Goal: Information Seeking & Learning: Learn about a topic

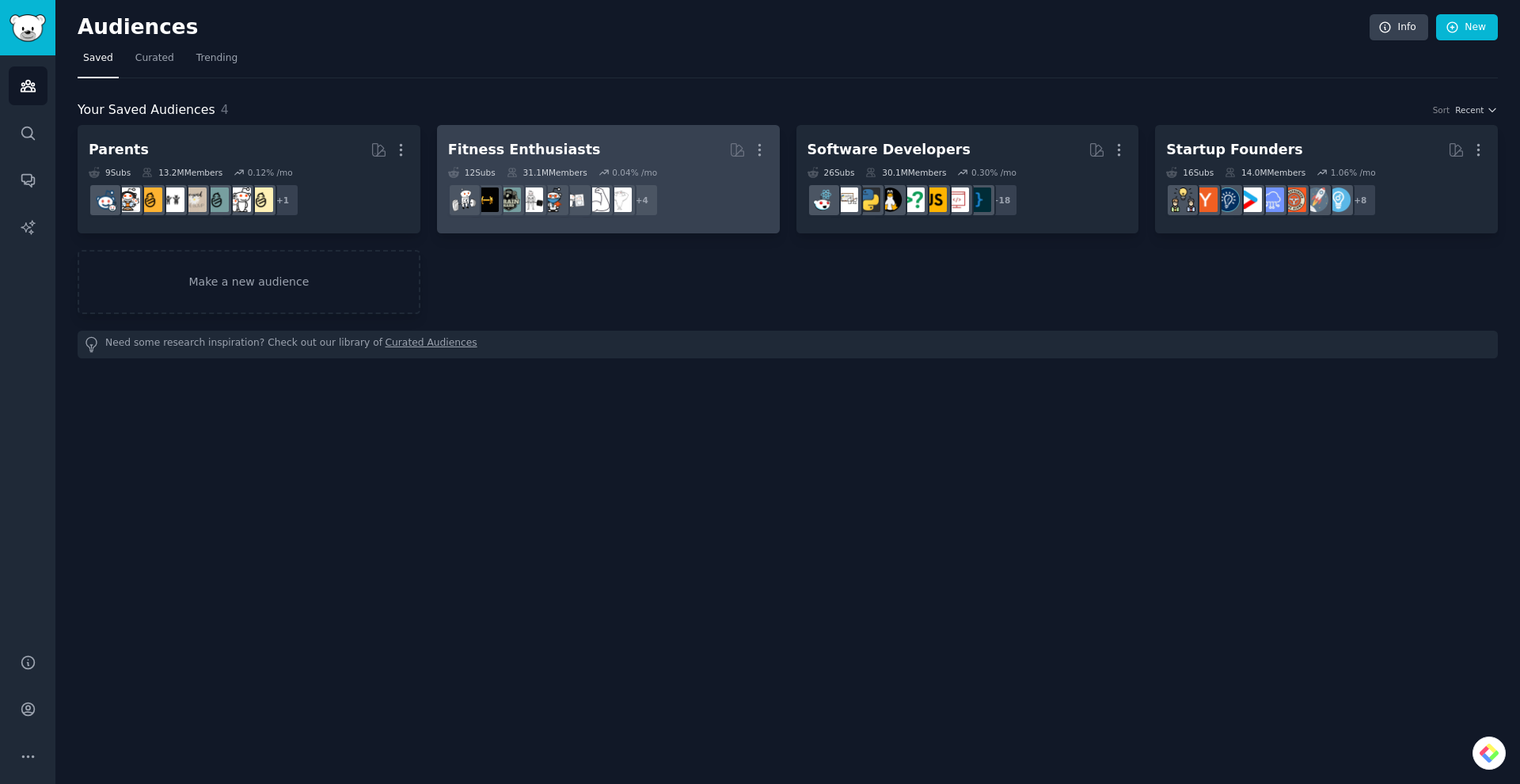
click at [613, 191] on div at bounding box center [598, 200] width 34 height 34
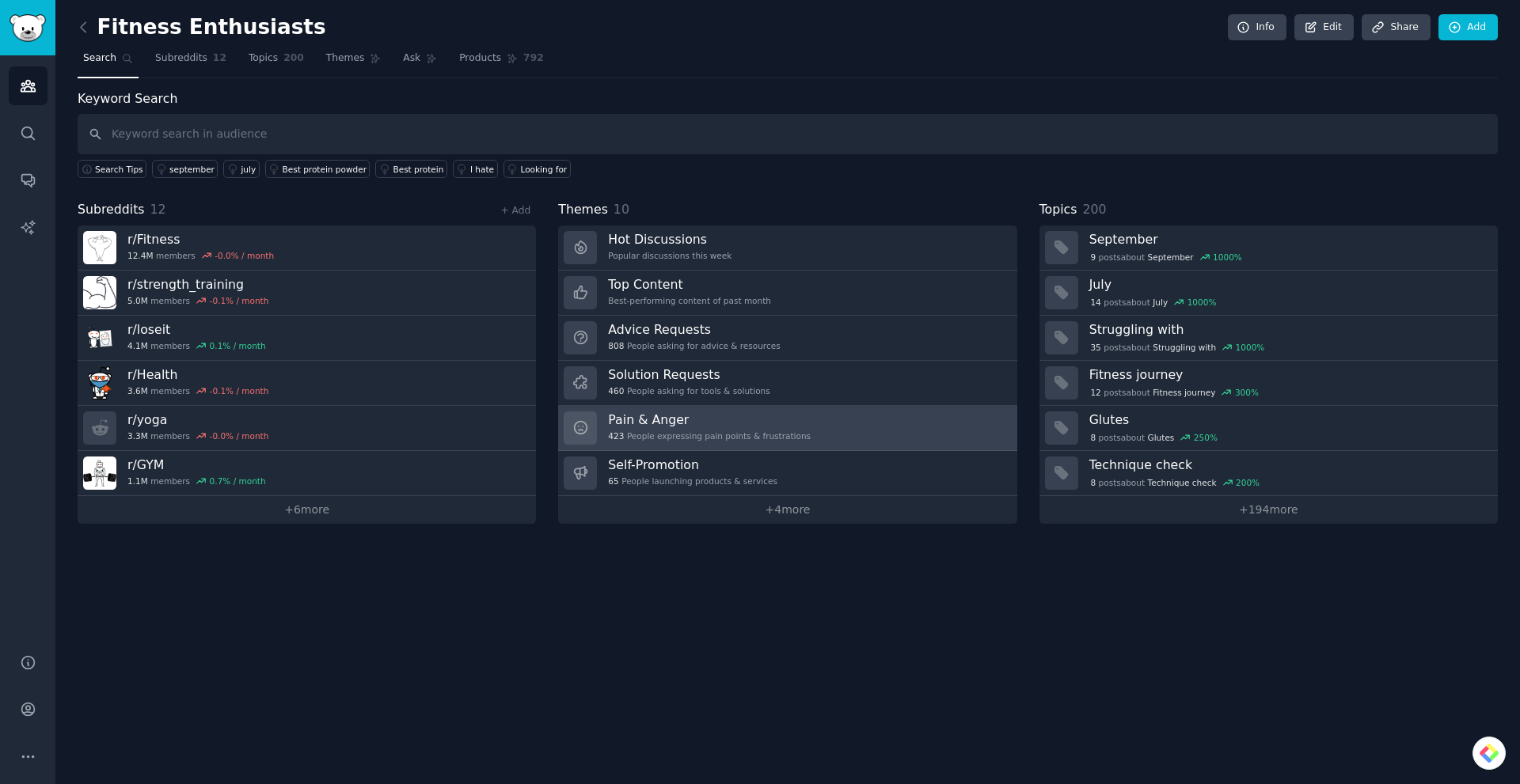
click at [692, 418] on h3 "Pain & Anger" at bounding box center [709, 419] width 203 height 17
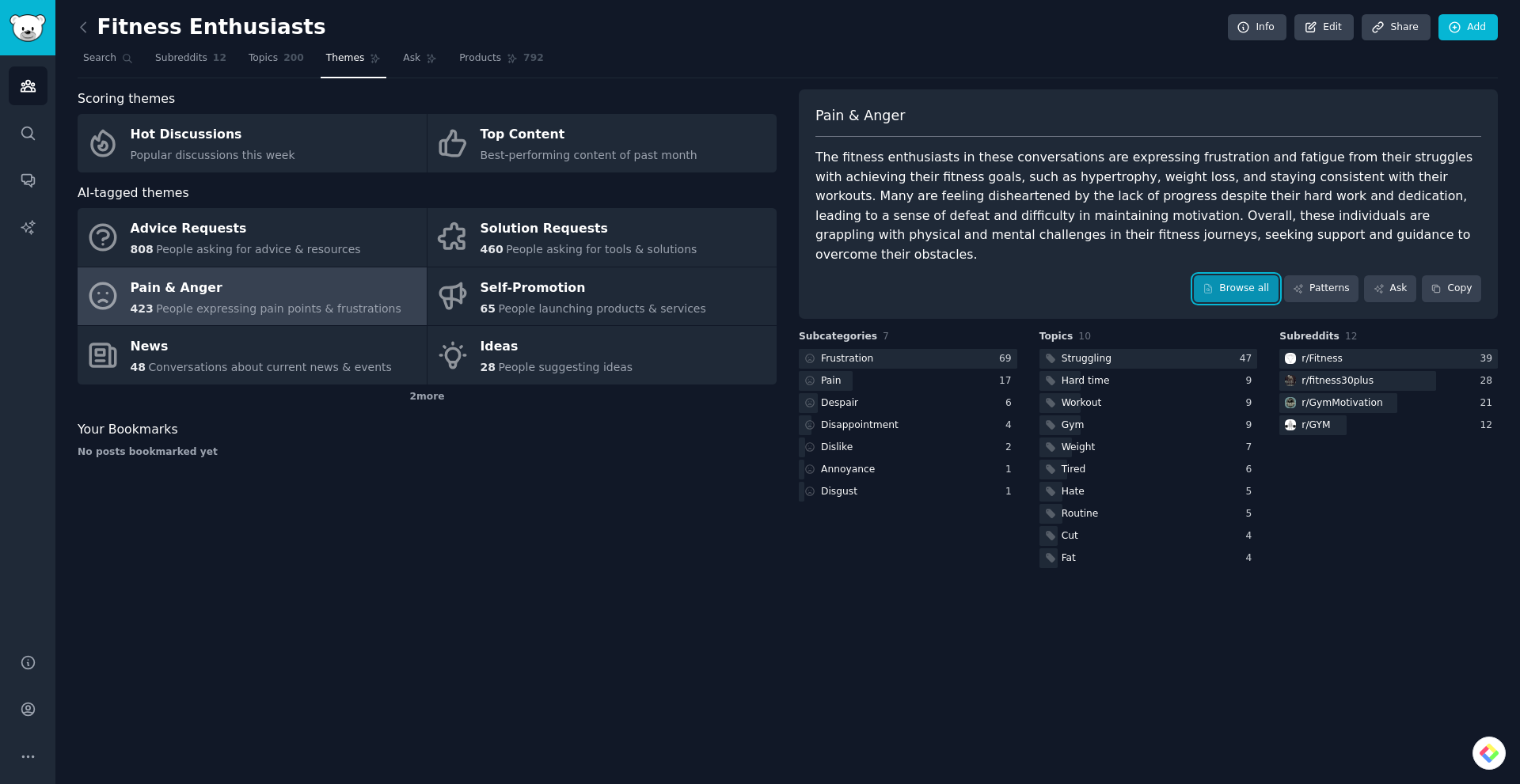
click at [1244, 276] on link "Browse all" at bounding box center [1236, 289] width 85 height 27
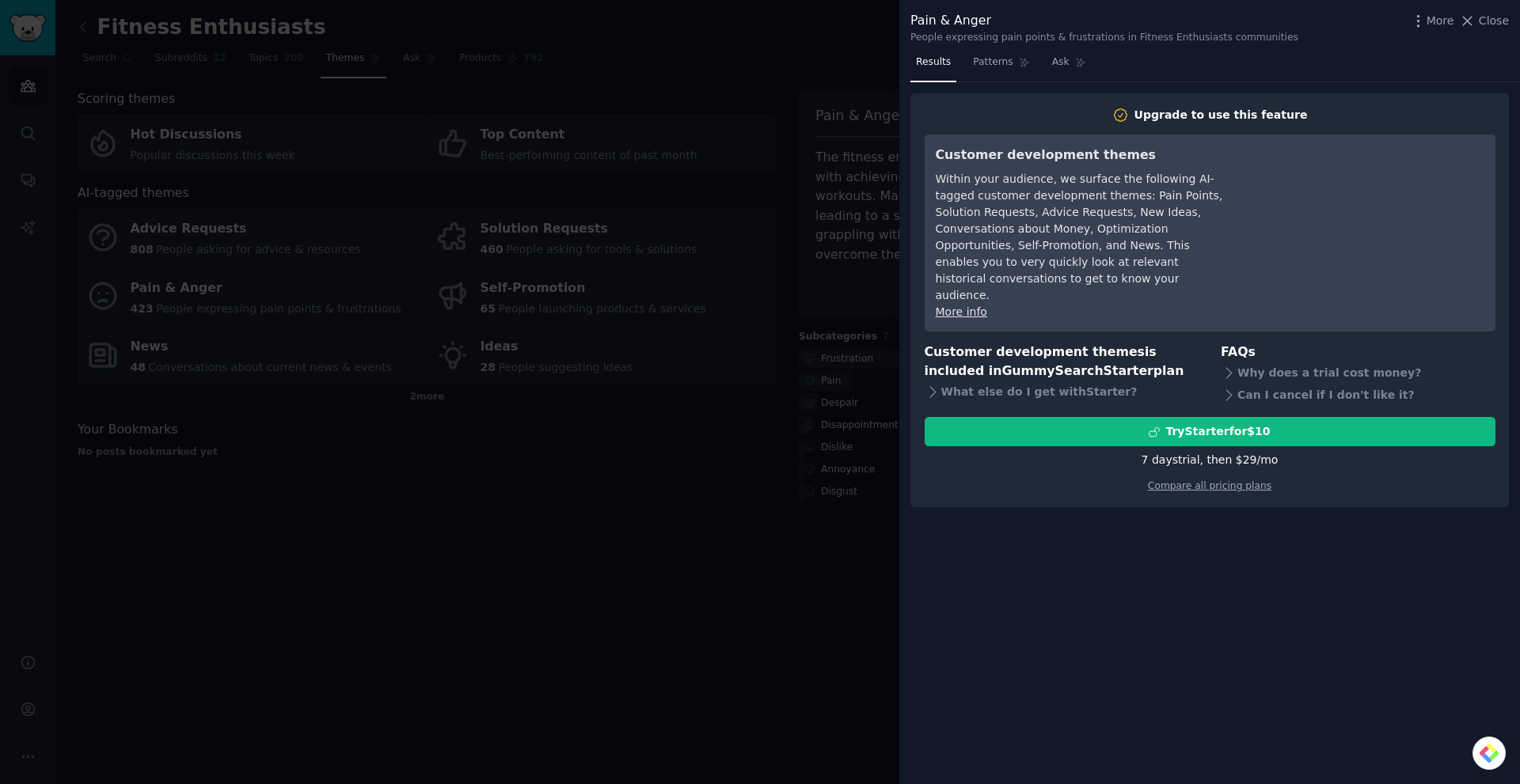
click at [683, 405] on div at bounding box center [760, 392] width 1520 height 784
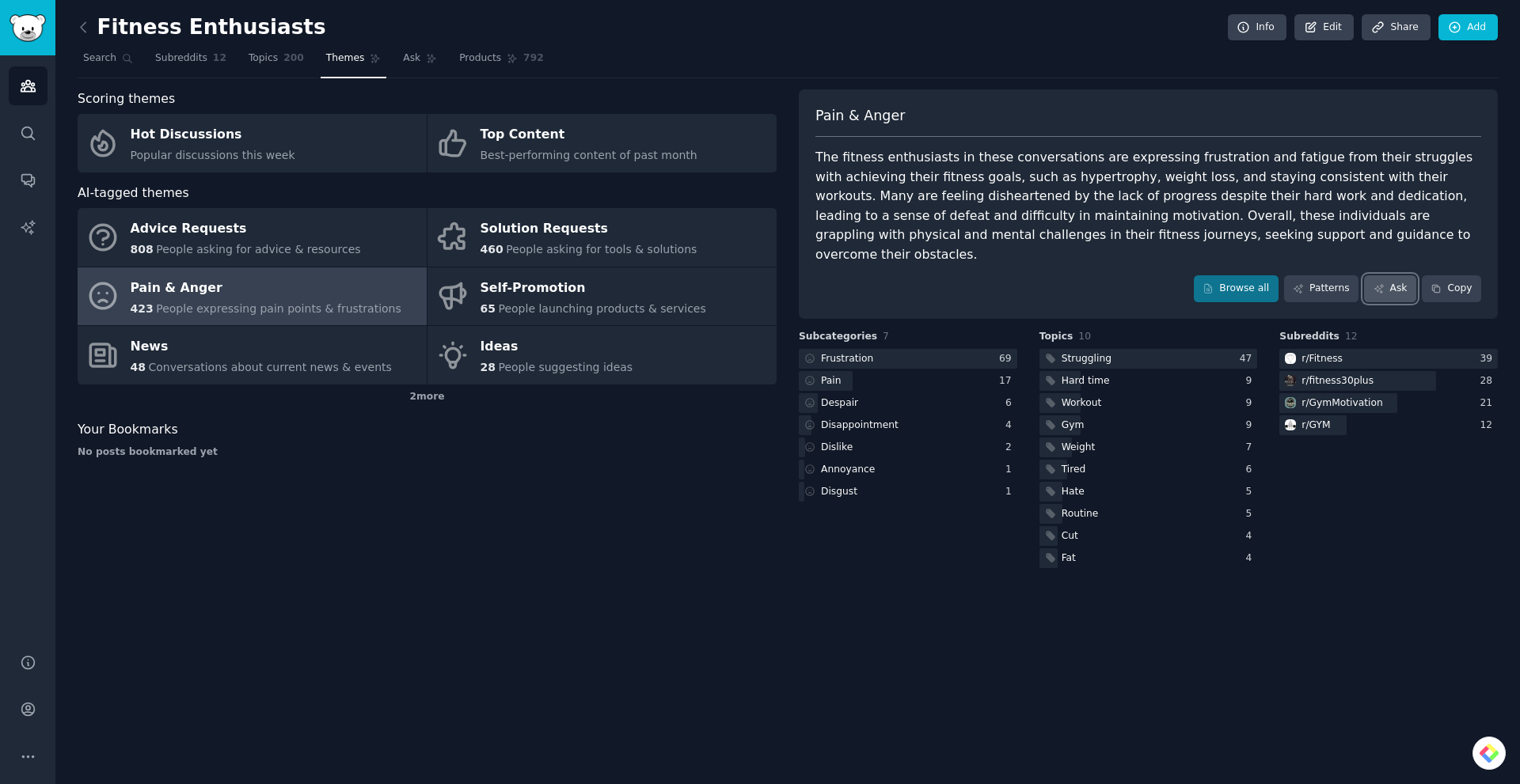
click at [1384, 283] on icon at bounding box center [1379, 289] width 12 height 12
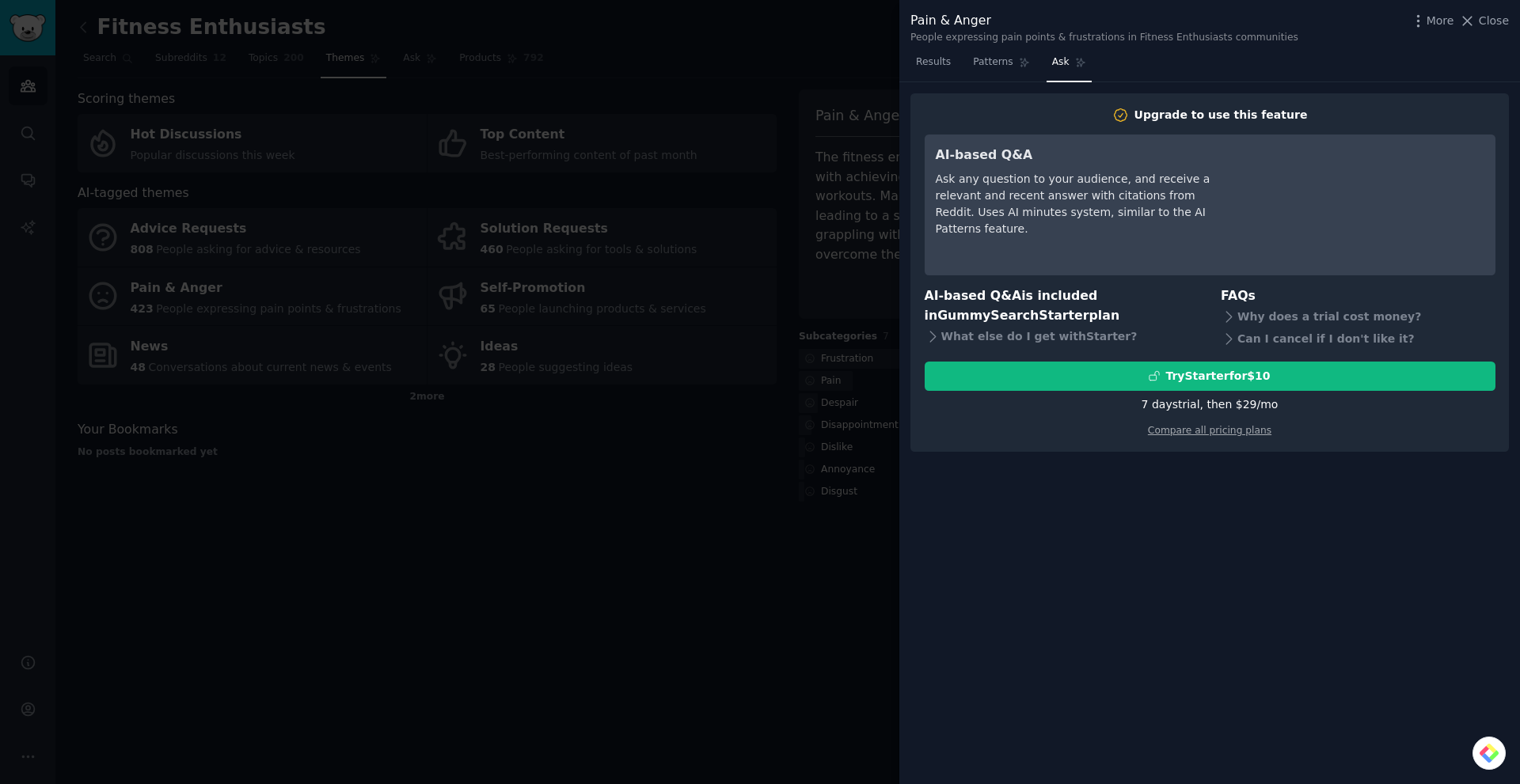
click at [700, 430] on div at bounding box center [760, 392] width 1520 height 784
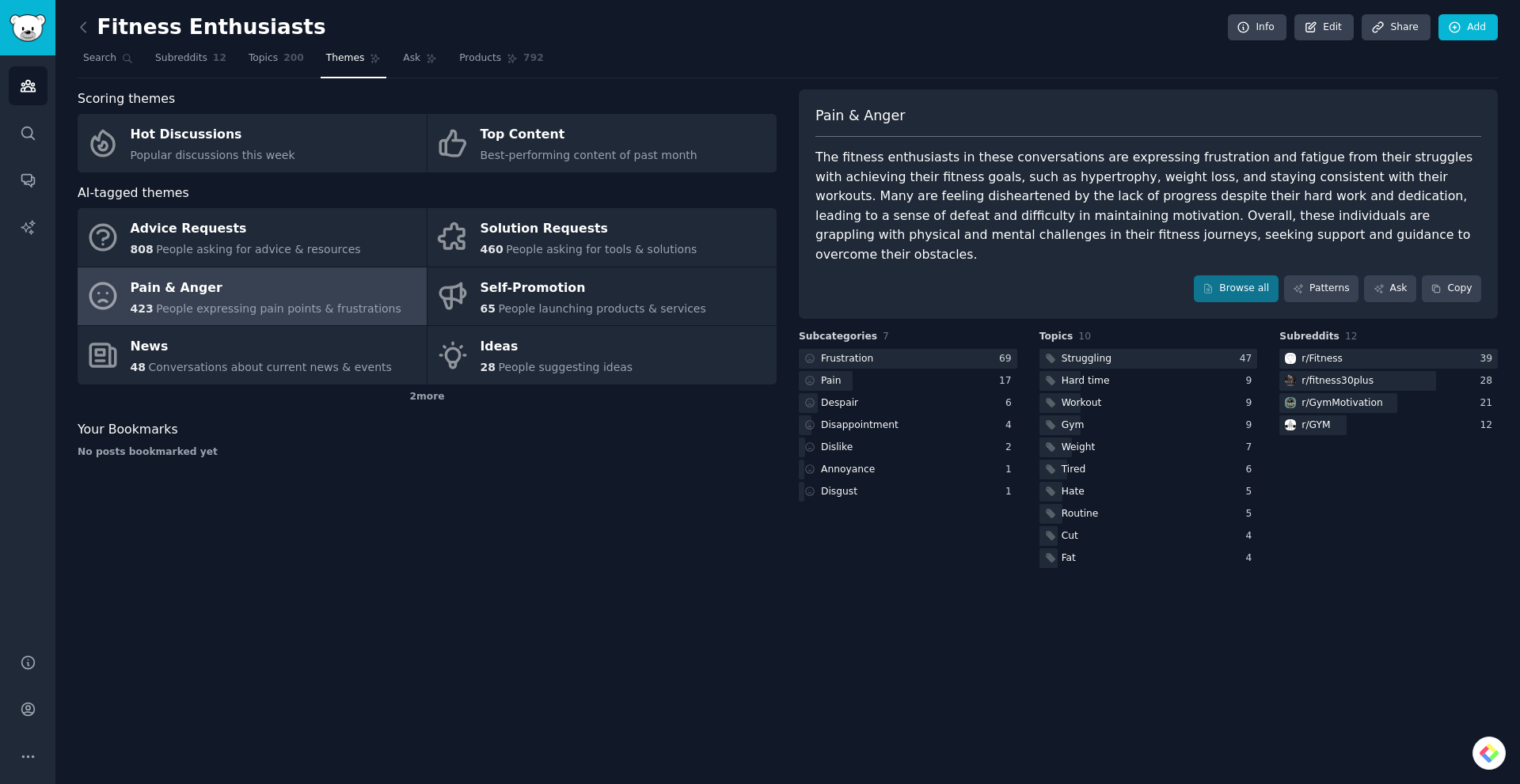
click at [279, 297] on div "Pain & Anger" at bounding box center [265, 288] width 270 height 26
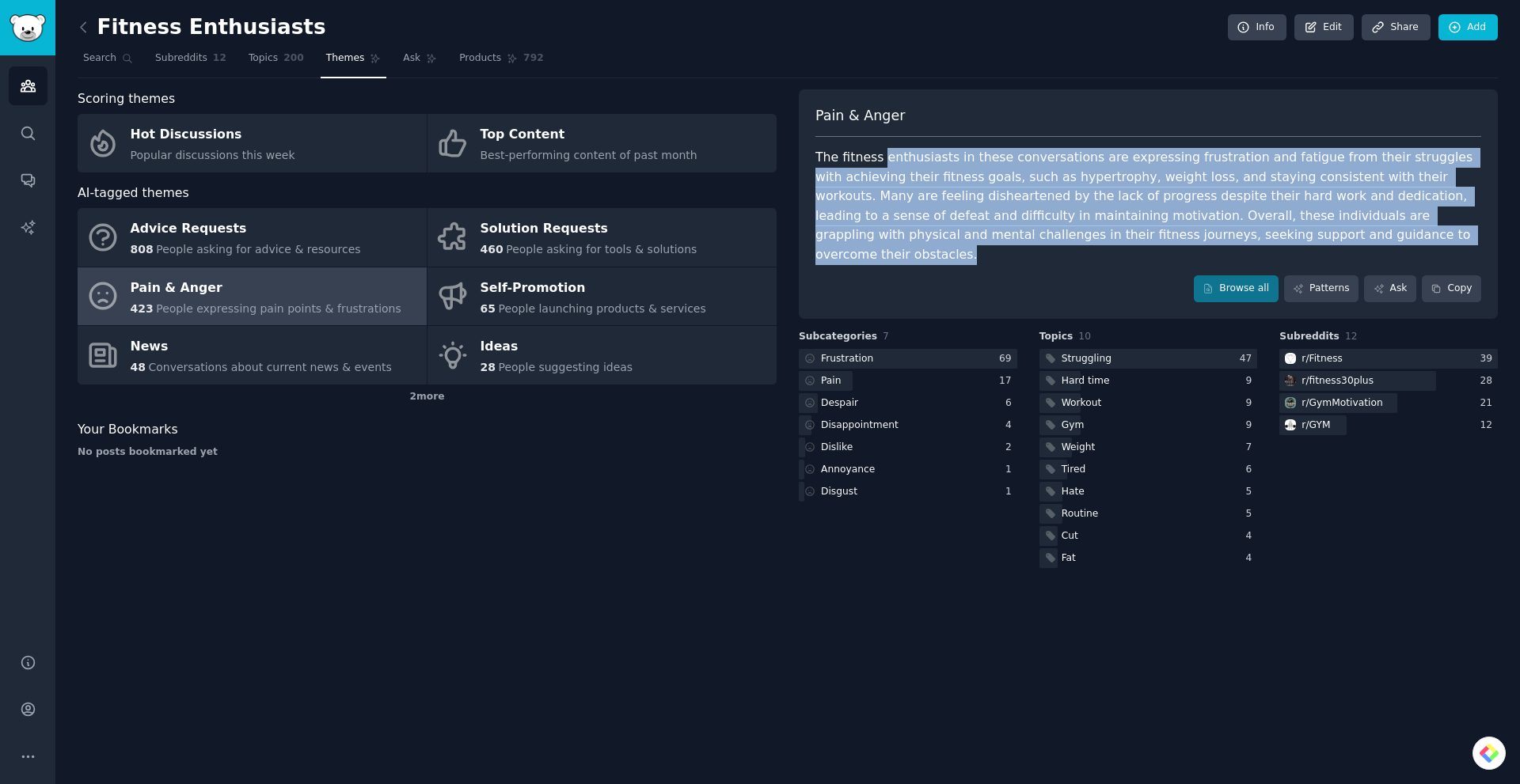
drag, startPoint x: 1222, startPoint y: 213, endPoint x: 1017, endPoint y: 175, distance: 208.5
click at [878, 156] on div "The fitness enthusiasts in these conversations are expressing frustration and f…" at bounding box center [1148, 206] width 666 height 116
click at [1241, 276] on link "Browse all" at bounding box center [1236, 289] width 85 height 27
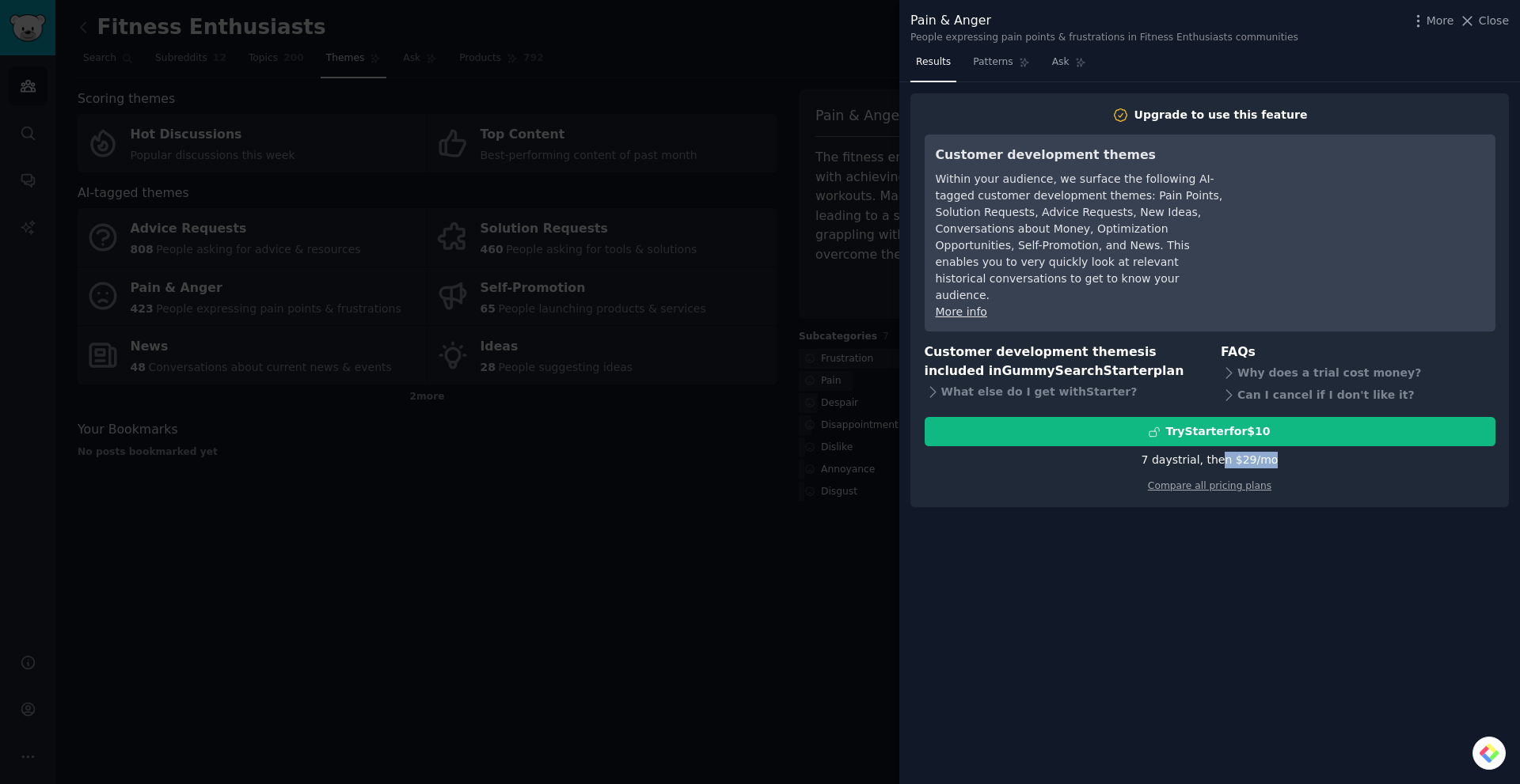
drag, startPoint x: 1216, startPoint y: 426, endPoint x: 1282, endPoint y: 425, distance: 66.0
click at [1282, 452] on div "7 days trial, then $ 29 /mo" at bounding box center [1210, 460] width 571 height 17
click at [1252, 480] on link "Compare all pricing plans" at bounding box center [1209, 485] width 123 height 12
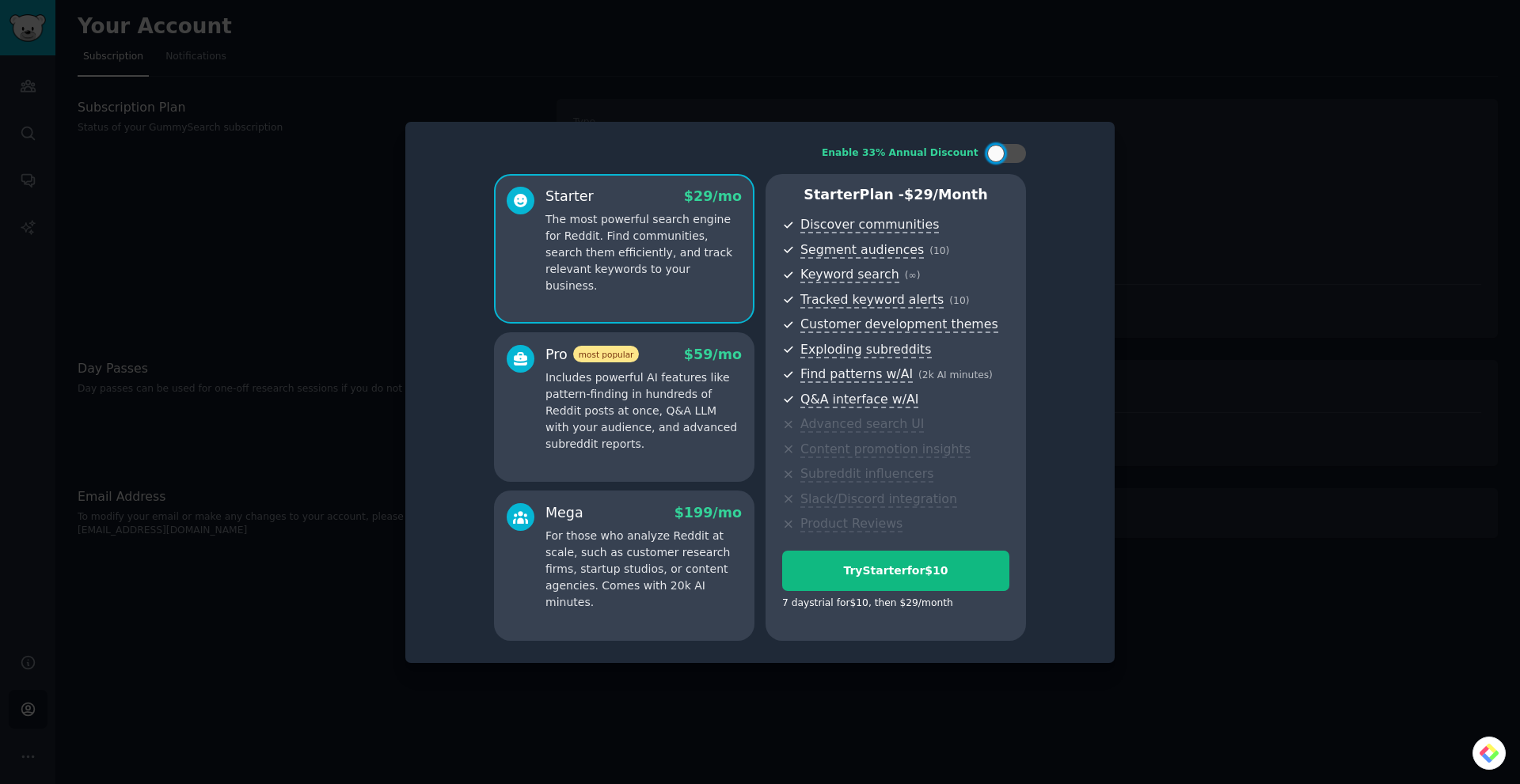
click at [1208, 316] on div at bounding box center [760, 392] width 1520 height 784
click at [381, 109] on div at bounding box center [760, 392] width 1520 height 784
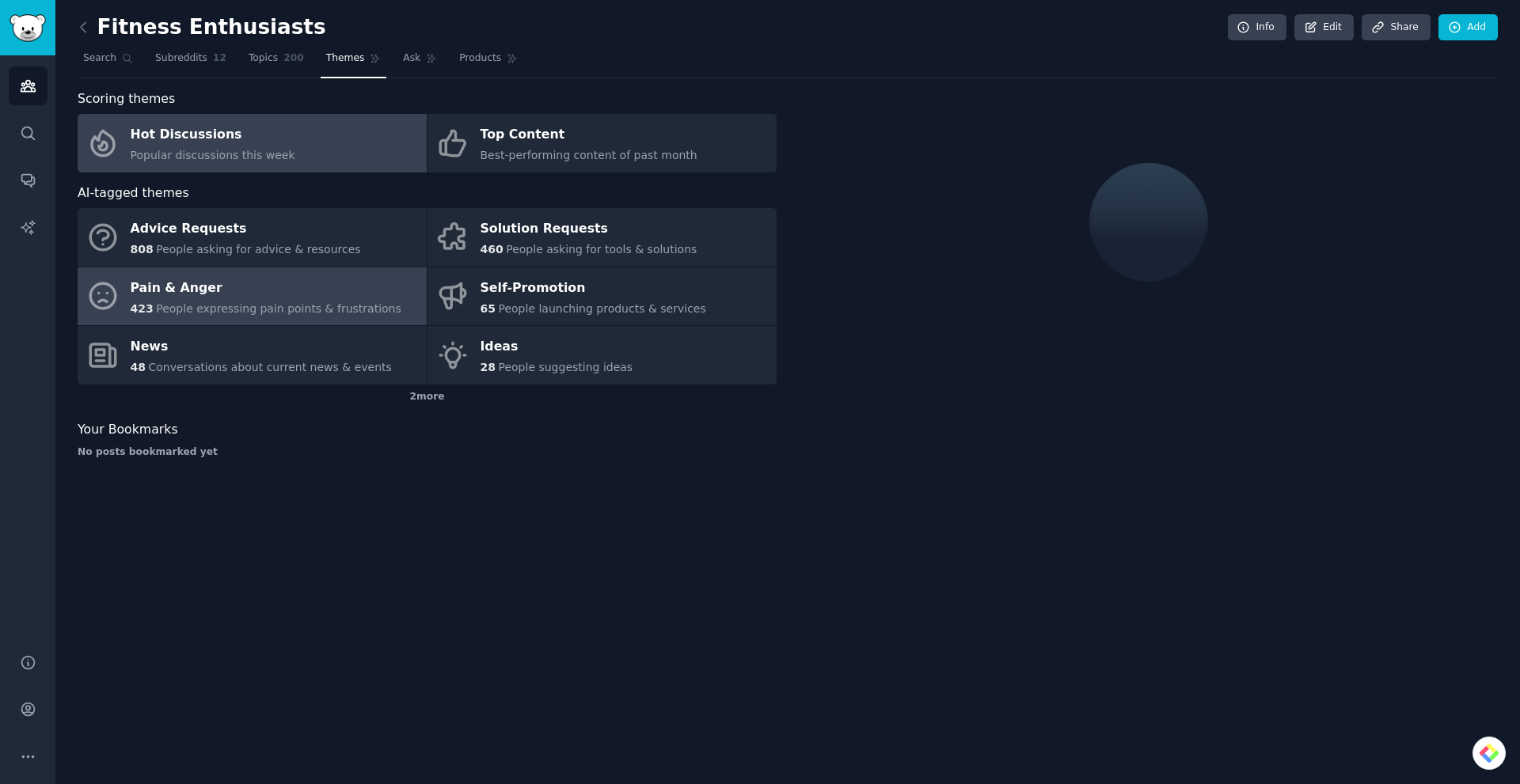
click at [251, 142] on div "Hot Discussions" at bounding box center [213, 135] width 165 height 26
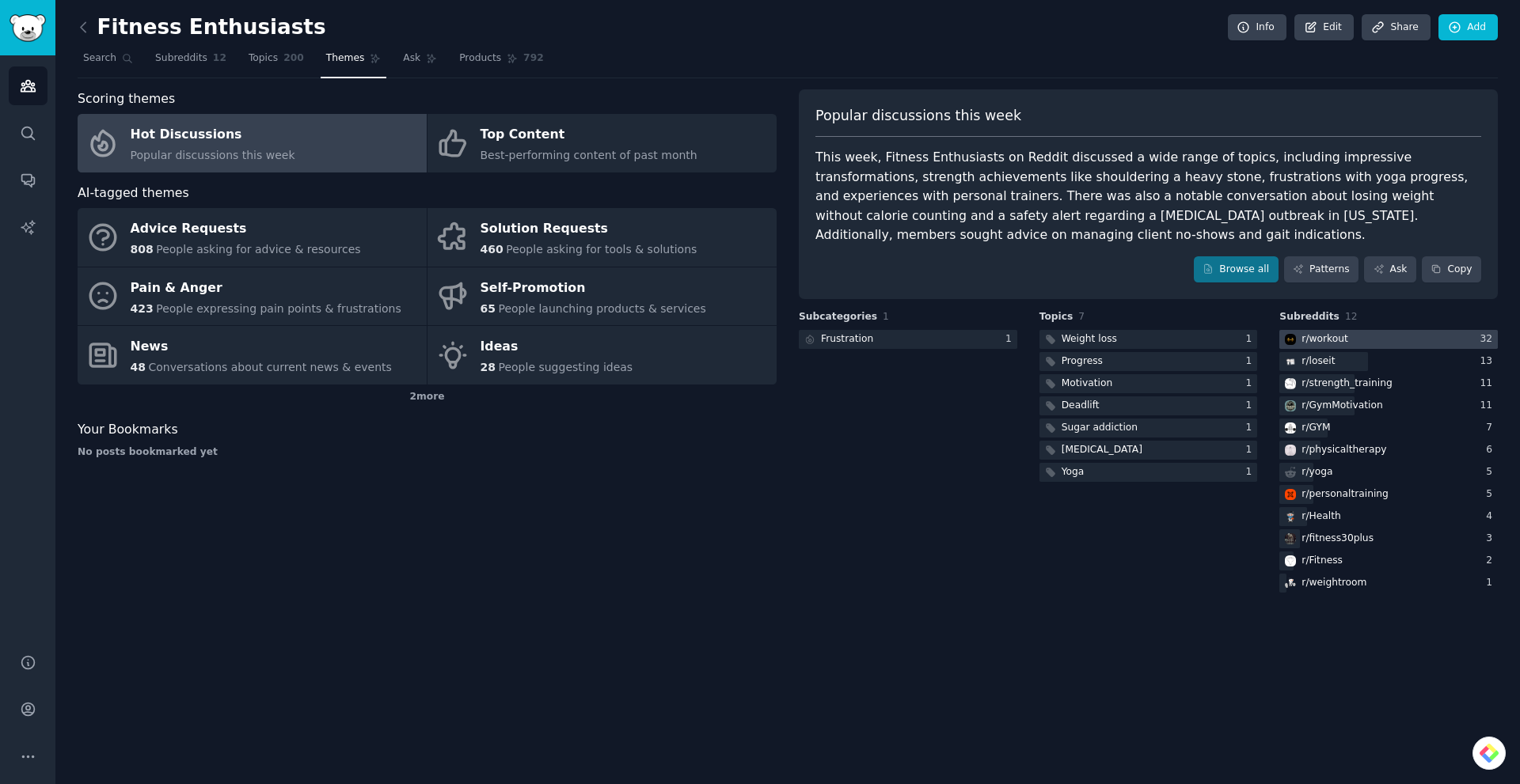
click at [1341, 346] on div "r/ workout" at bounding box center [1314, 339] width 71 height 19
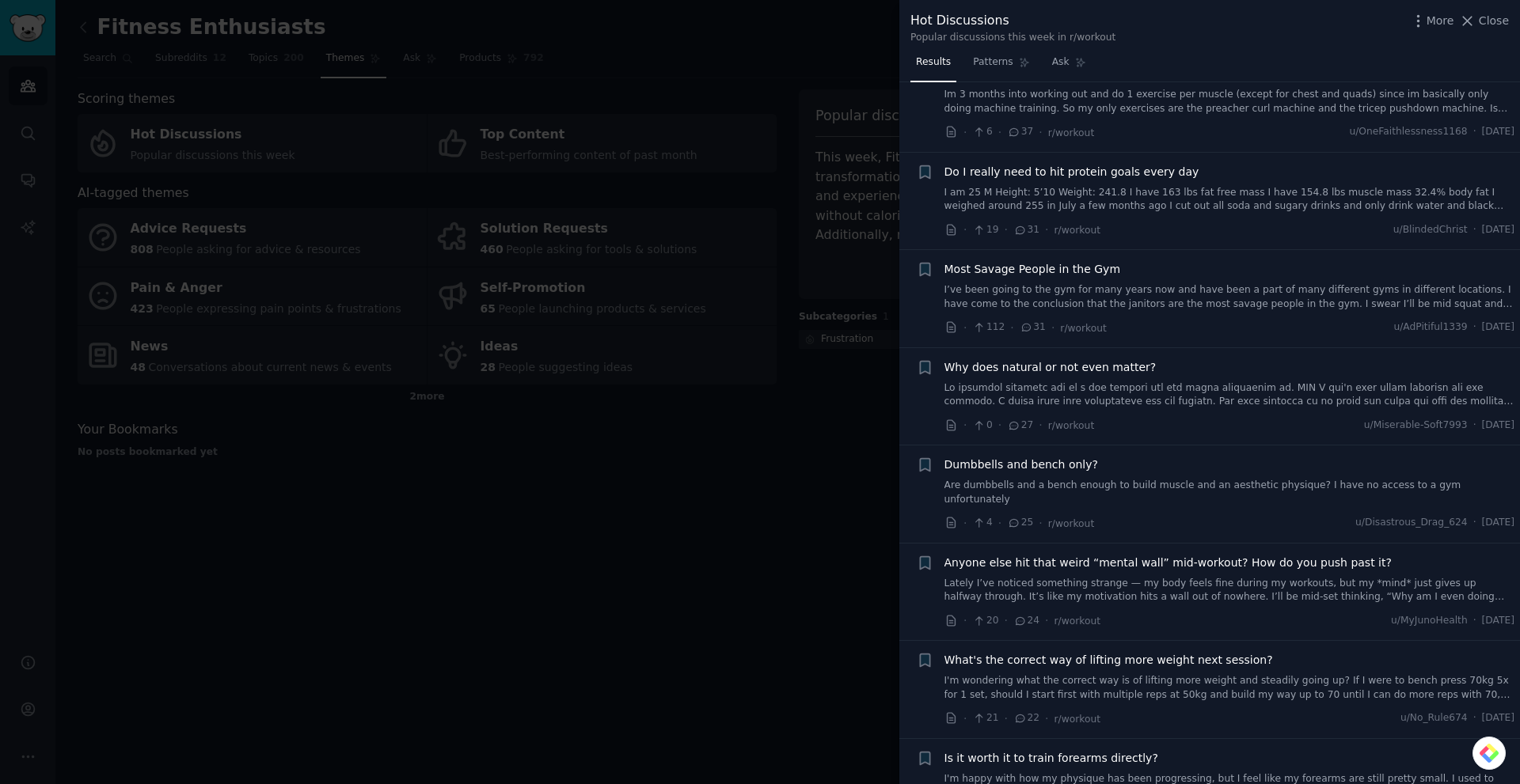
scroll to position [1503, 0]
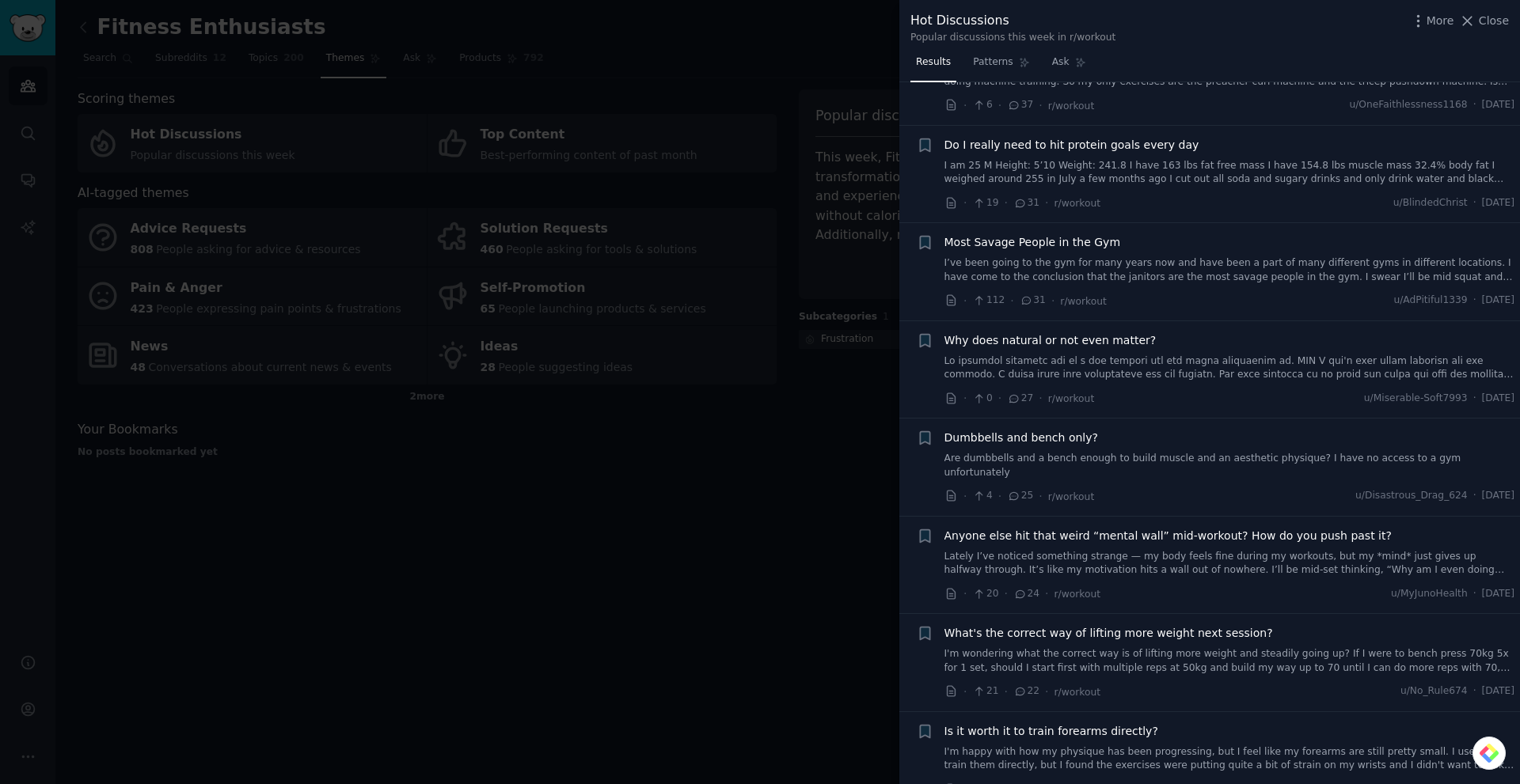
click at [732, 431] on div at bounding box center [760, 392] width 1520 height 784
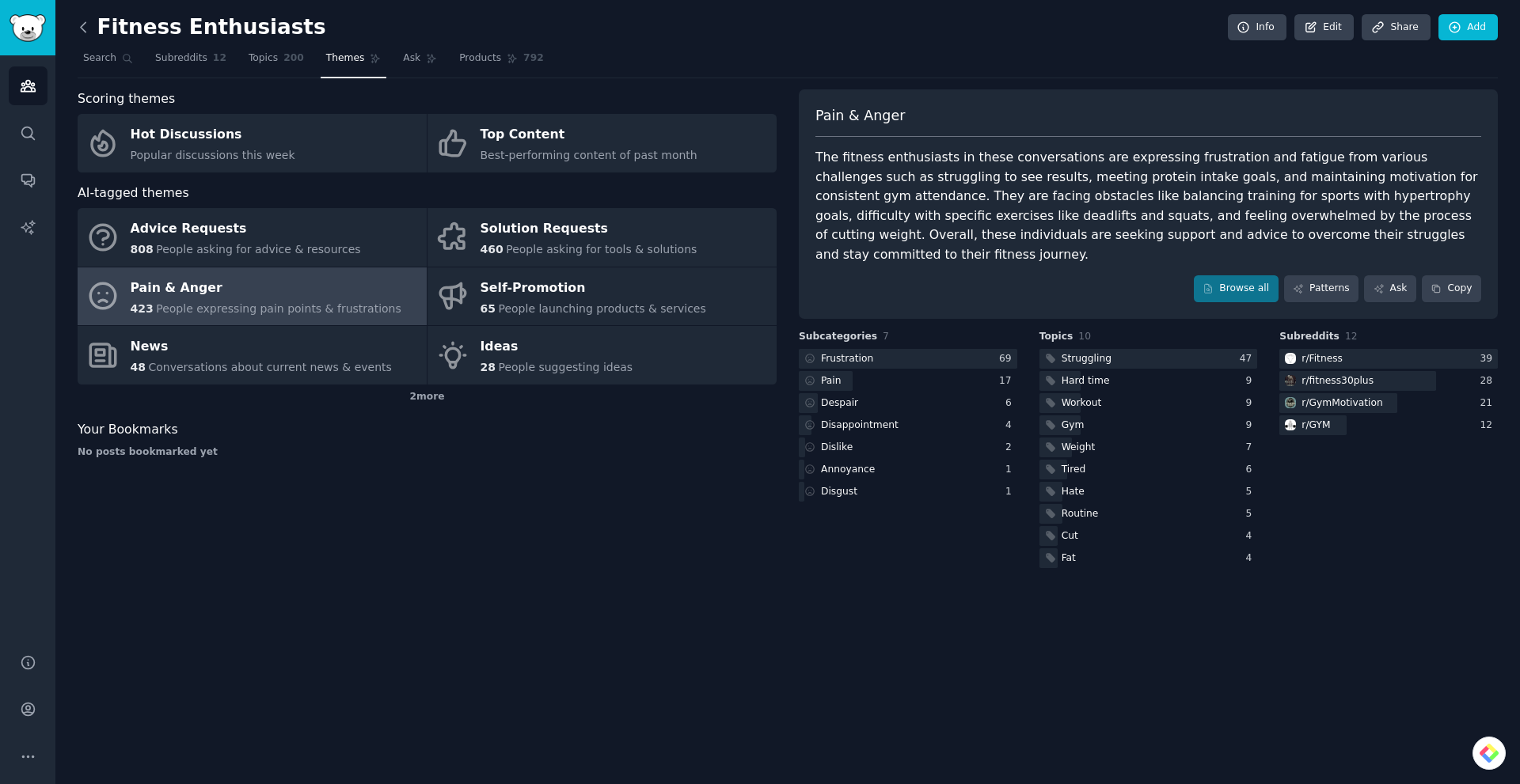
click at [82, 24] on icon at bounding box center [83, 27] width 17 height 17
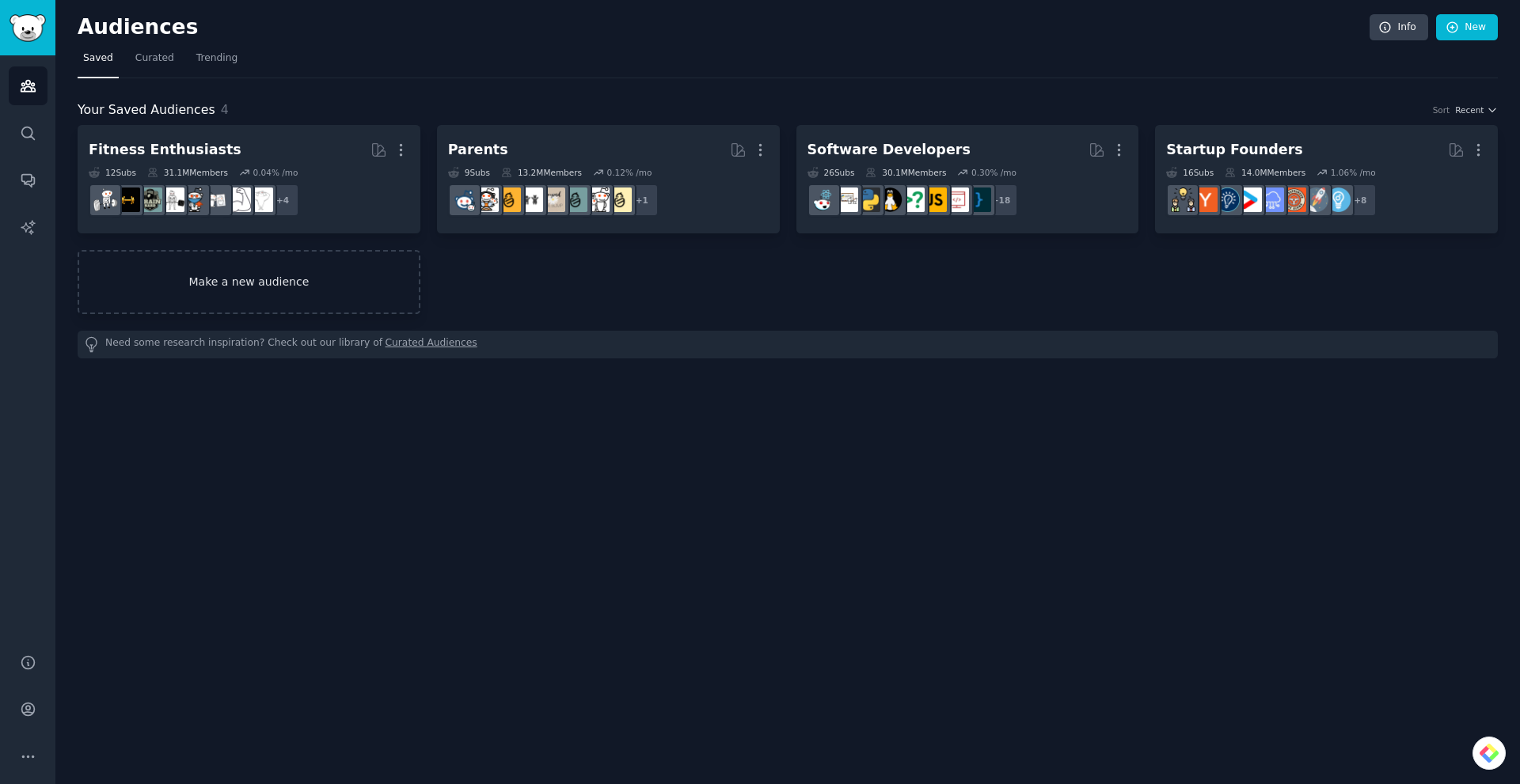
click at [281, 283] on link "Make a new audience" at bounding box center [249, 282] width 343 height 64
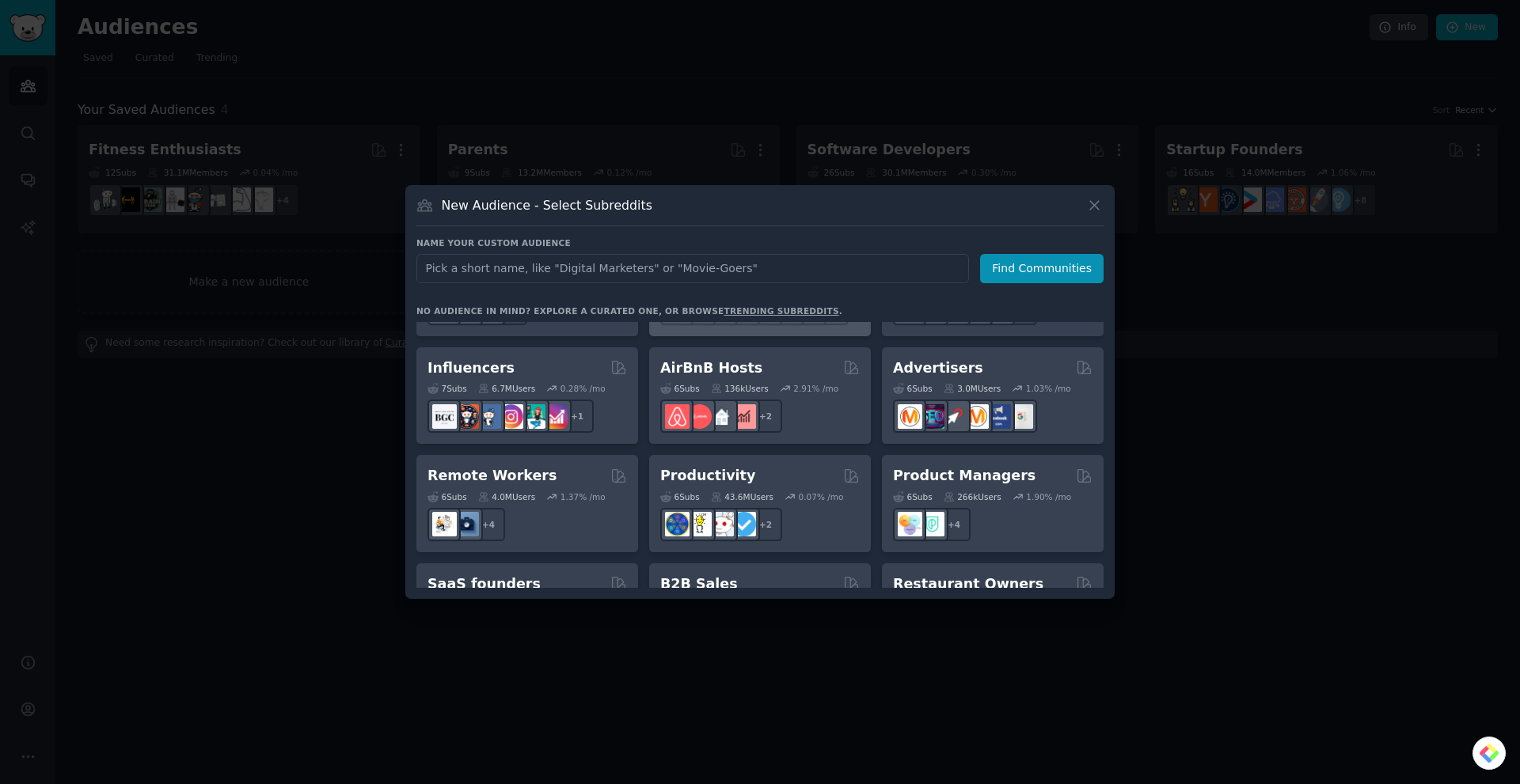
scroll to position [997, 0]
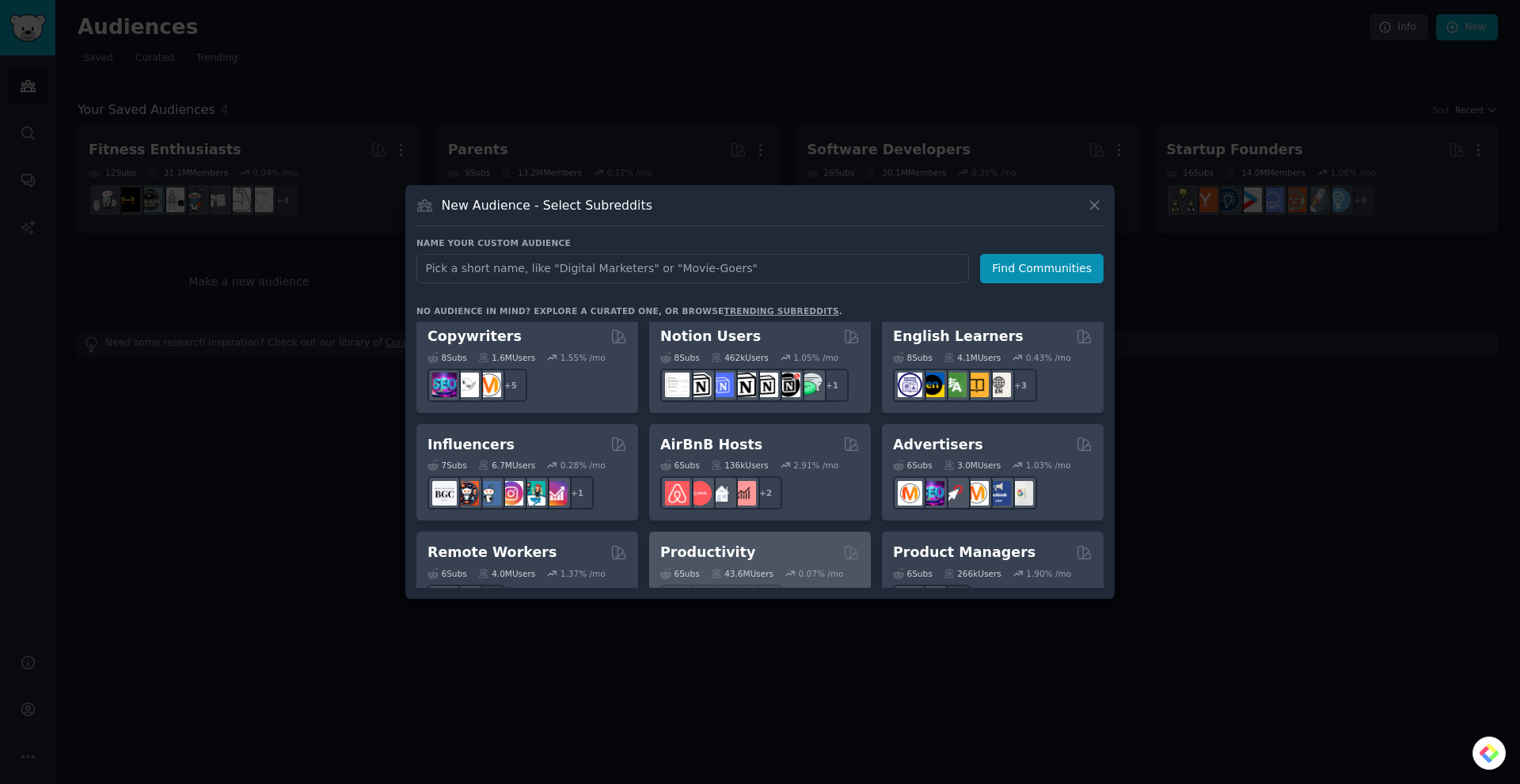
click at [791, 563] on div "6 Sub s 43.6M Users 0.07 % /mo r/LifeHack_Pro, r/lifehack + 2" at bounding box center [760, 590] width 199 height 56
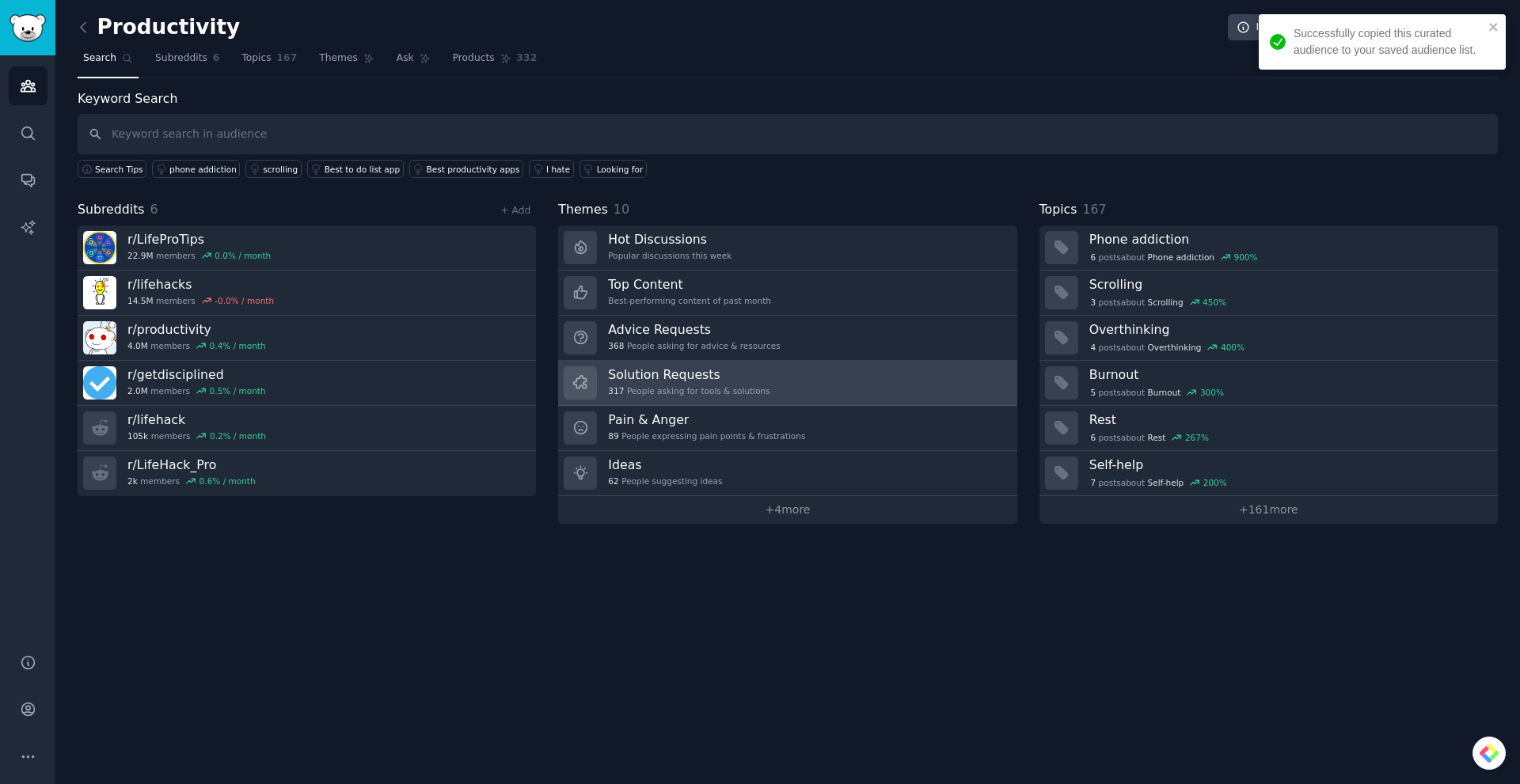
click at [691, 367] on h3 "Solution Requests" at bounding box center [689, 375] width 161 height 17
